Goal: Task Accomplishment & Management: Manage account settings

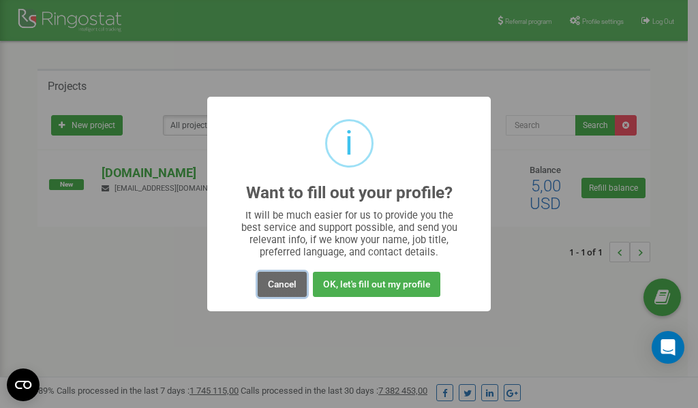
click at [291, 286] on button "Cancel" at bounding box center [282, 284] width 49 height 25
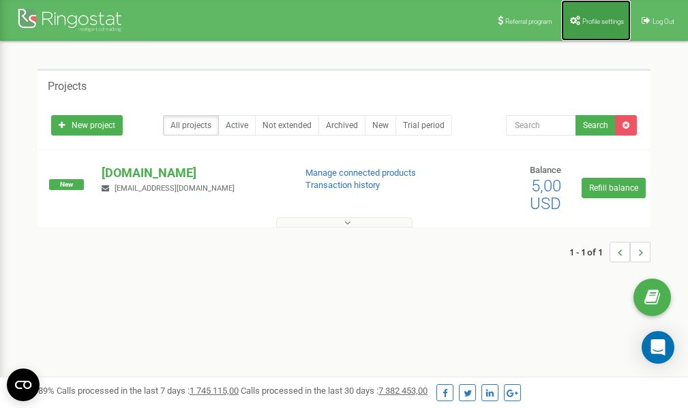
click at [588, 16] on link "Profile settings" at bounding box center [596, 20] width 70 height 41
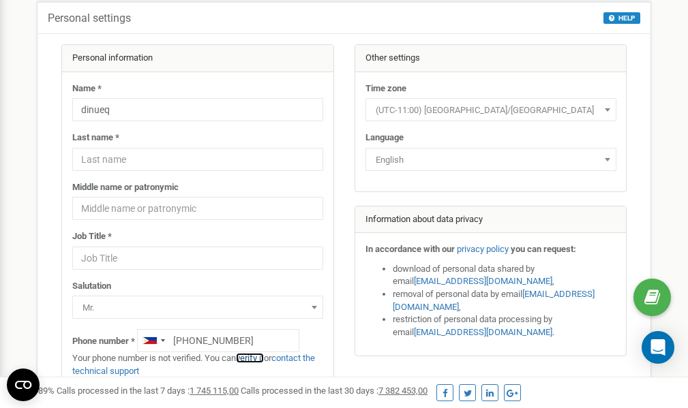
click at [257, 358] on link "verify it" at bounding box center [250, 358] width 28 height 10
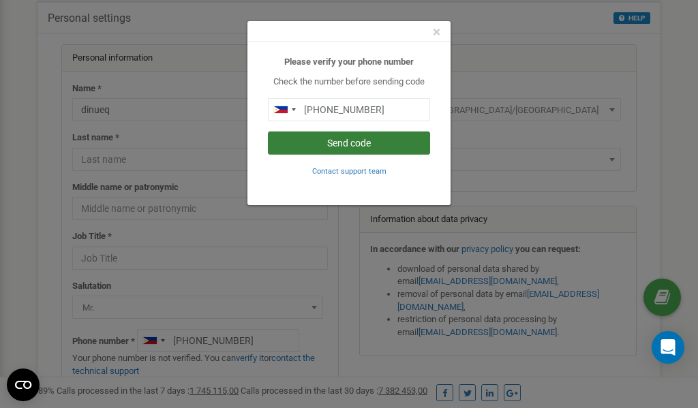
click at [332, 145] on button "Send code" at bounding box center [349, 143] width 162 height 23
